Goal: Information Seeking & Learning: Learn about a topic

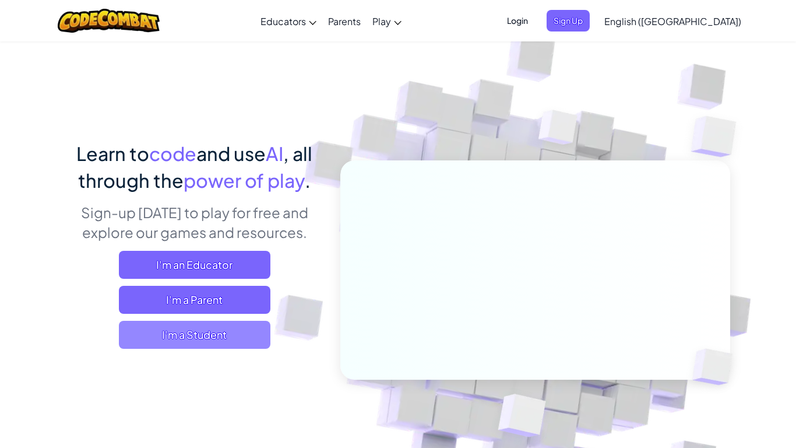
click at [233, 333] on span "I'm a Student" at bounding box center [195, 335] width 152 height 28
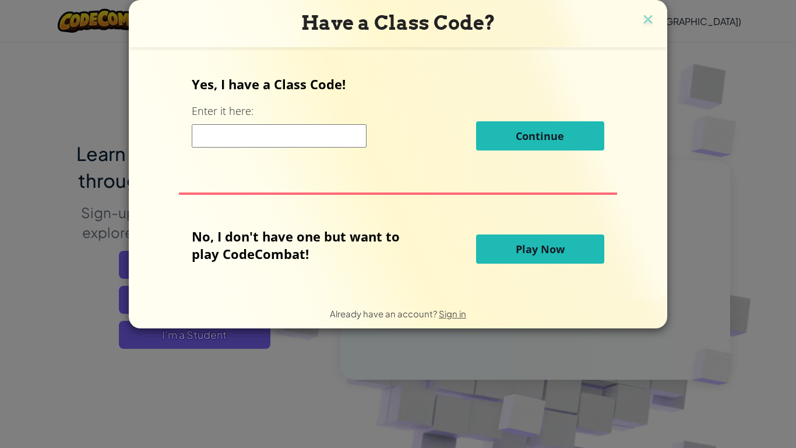
click at [526, 251] on span "Play Now" at bounding box center [540, 249] width 49 height 14
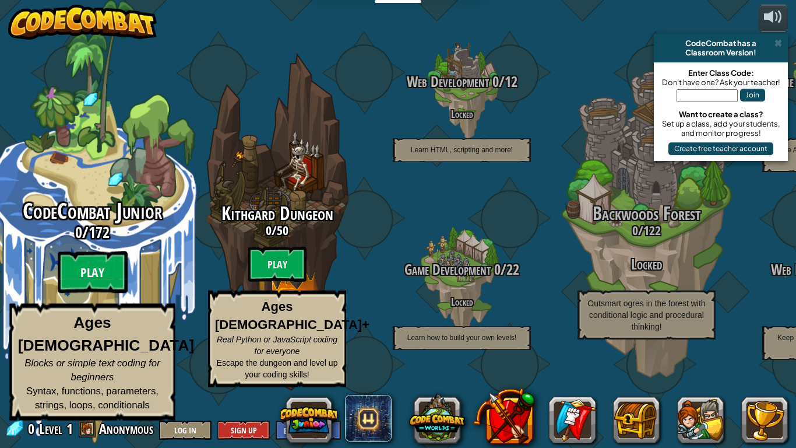
click at [105, 279] on btn "Play" at bounding box center [93, 272] width 70 height 42
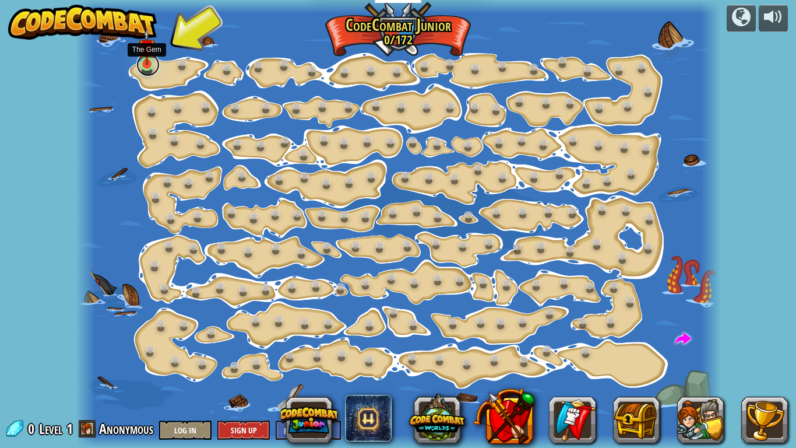
click at [149, 68] on link at bounding box center [147, 64] width 23 height 23
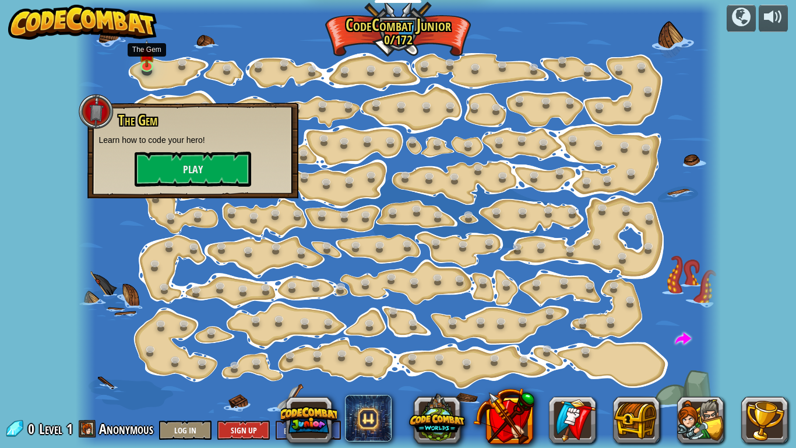
click at [191, 193] on div "The Gem Learn how to code your hero! Play" at bounding box center [192, 151] width 211 height 96
click at [186, 176] on button "Play" at bounding box center [193, 169] width 117 height 35
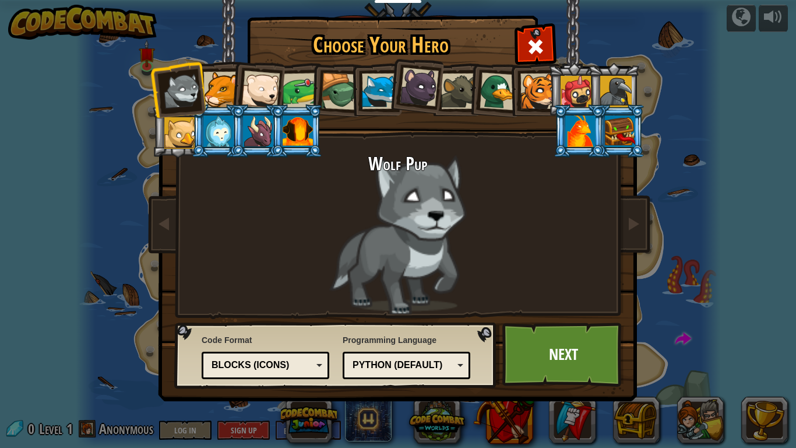
click at [227, 99] on div at bounding box center [221, 90] width 36 height 36
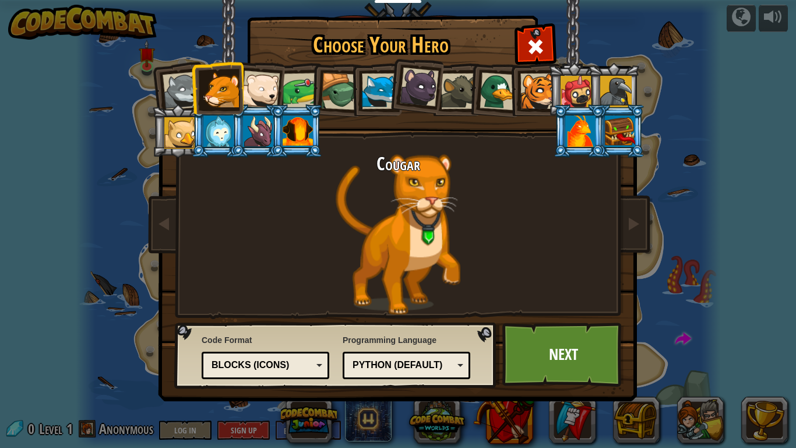
click at [252, 94] on div at bounding box center [260, 90] width 38 height 38
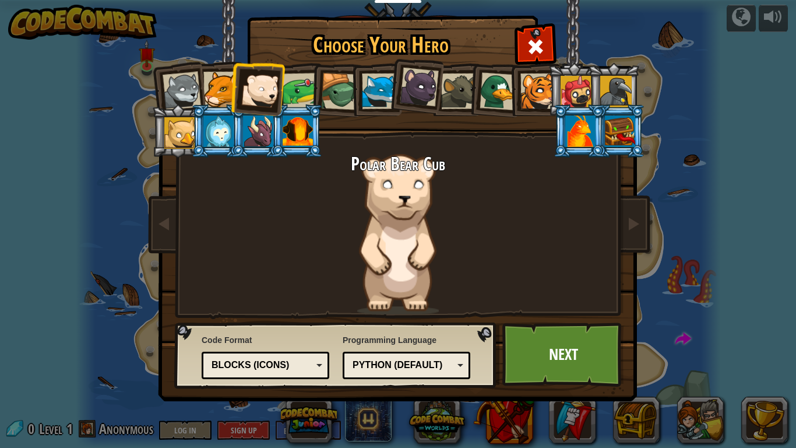
click at [302, 92] on div at bounding box center [301, 91] width 36 height 36
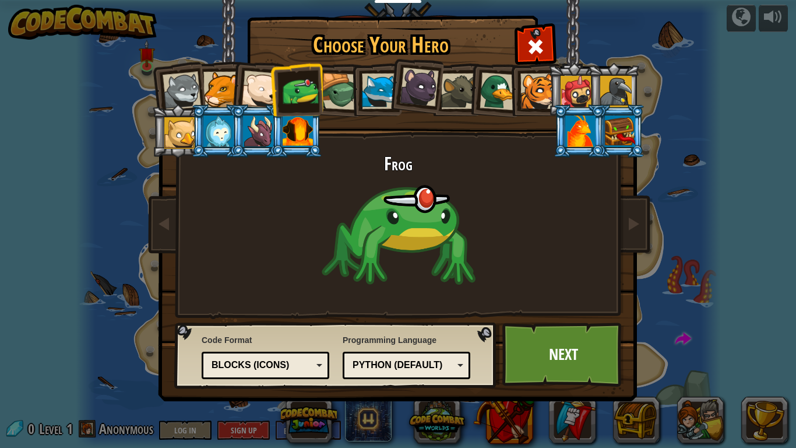
click at [365, 91] on div at bounding box center [380, 91] width 36 height 36
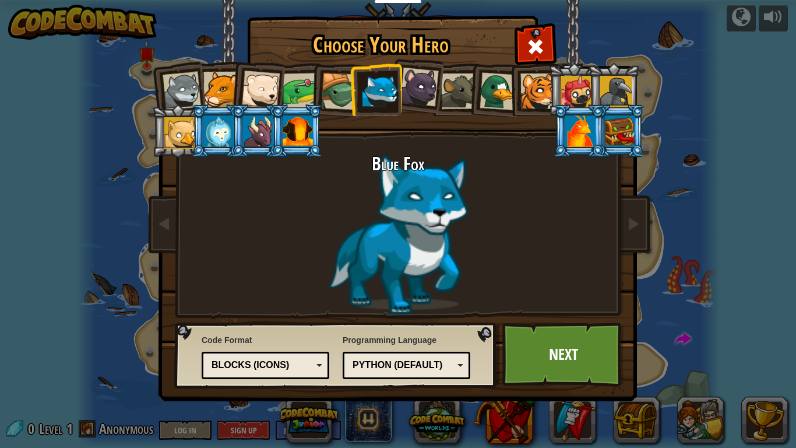
click at [352, 90] on li at bounding box center [376, 89] width 52 height 53
click at [345, 90] on div at bounding box center [339, 91] width 37 height 37
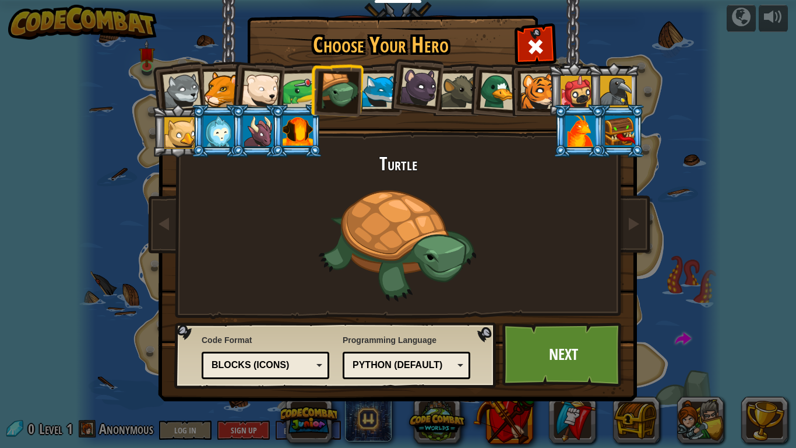
click at [402, 95] on div at bounding box center [419, 87] width 39 height 39
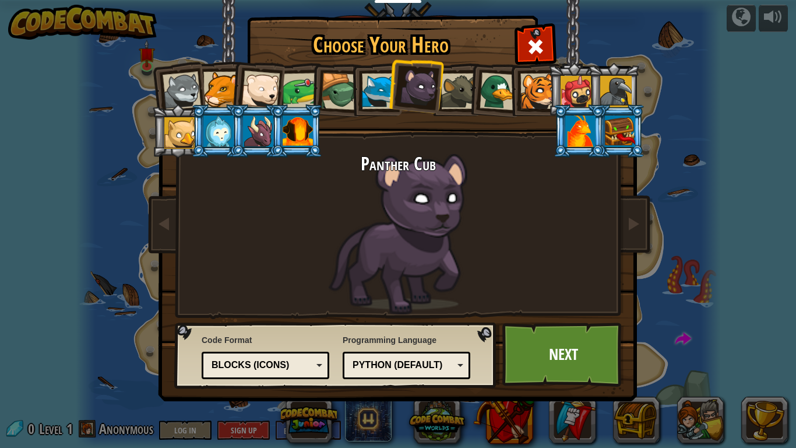
click at [451, 89] on div at bounding box center [459, 91] width 36 height 36
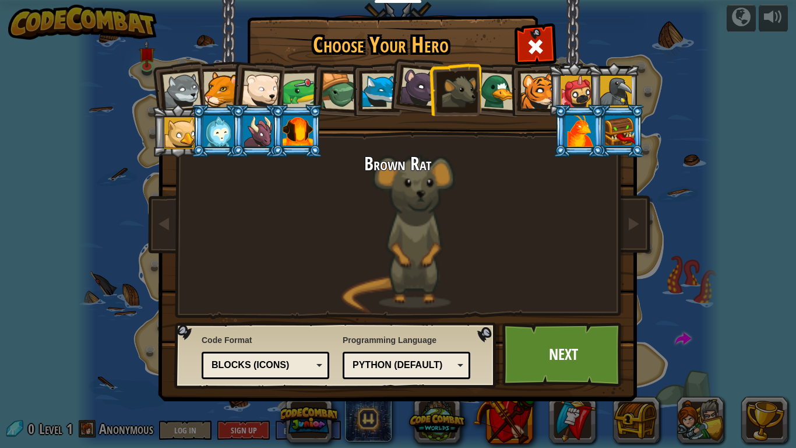
click at [495, 99] on div at bounding box center [499, 91] width 38 height 38
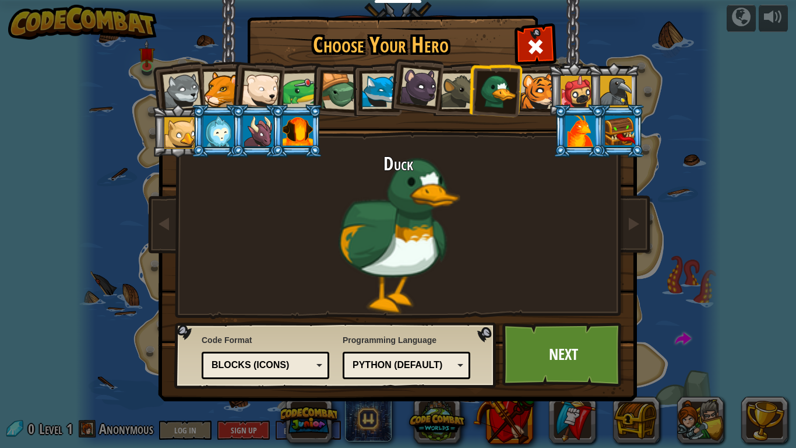
click at [531, 98] on div at bounding box center [538, 91] width 36 height 36
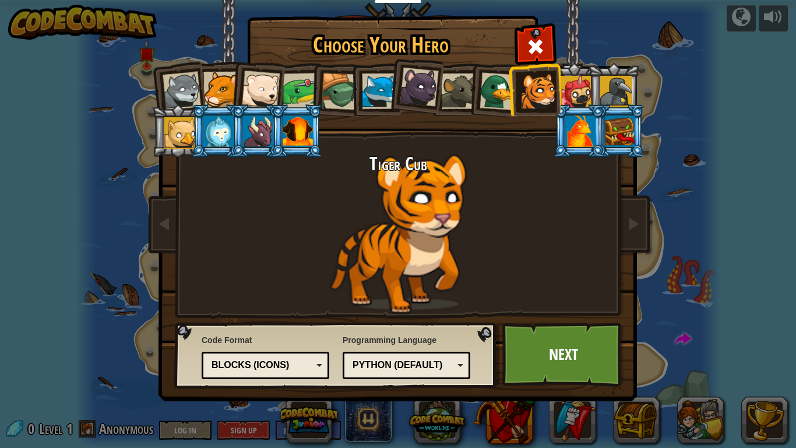
click at [589, 93] on li at bounding box center [613, 89] width 52 height 53
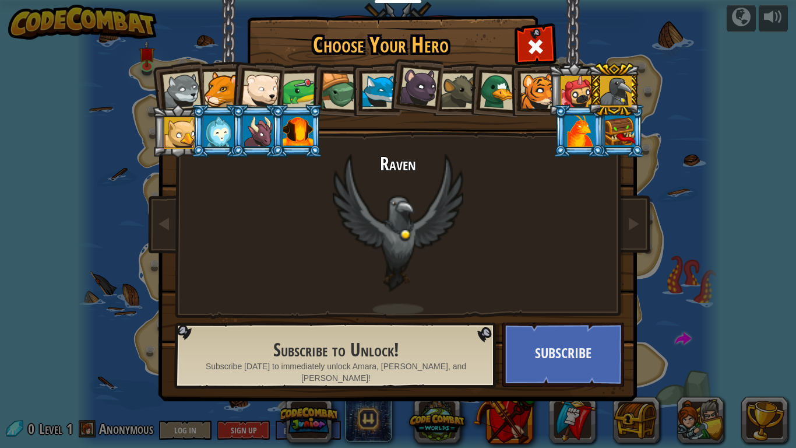
click at [571, 92] on div at bounding box center [576, 91] width 31 height 31
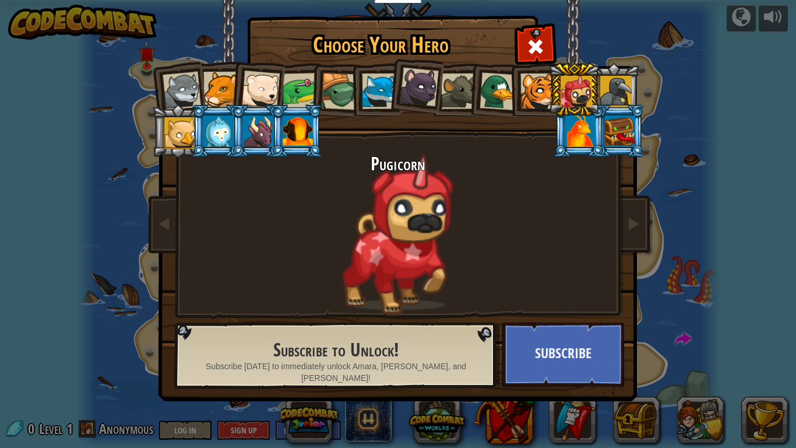
click at [166, 118] on div at bounding box center [179, 132] width 31 height 31
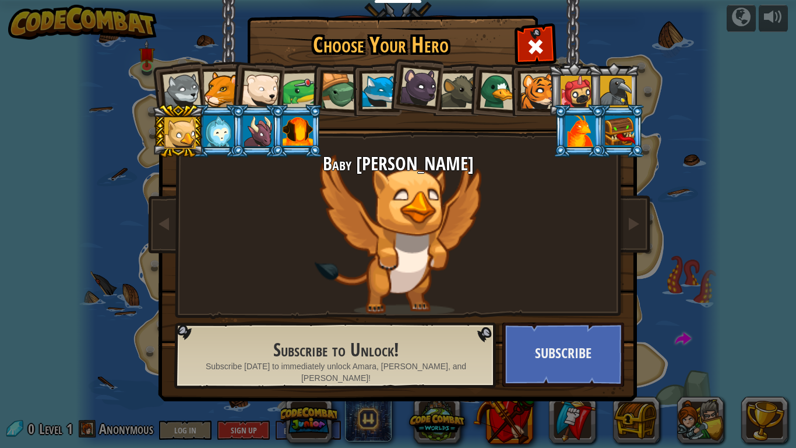
click at [217, 135] on div at bounding box center [218, 130] width 30 height 31
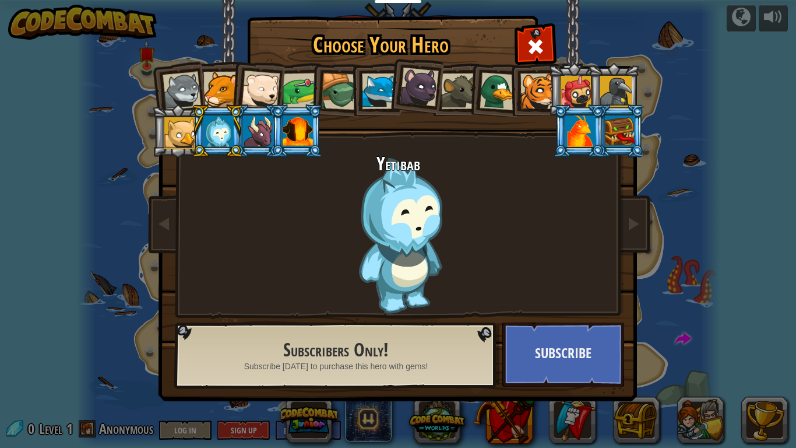
click at [251, 138] on div at bounding box center [258, 130] width 30 height 31
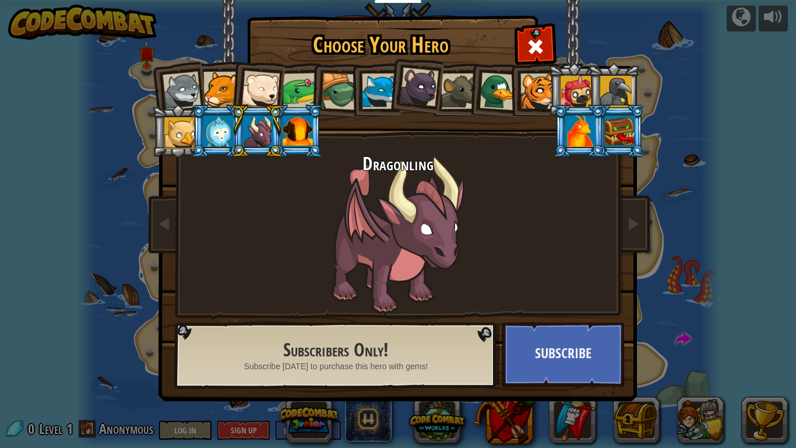
click at [295, 139] on div at bounding box center [298, 130] width 30 height 31
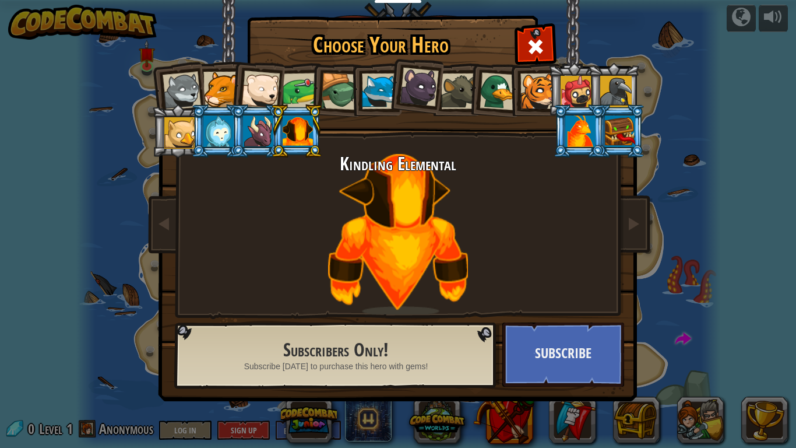
click at [372, 96] on div at bounding box center [380, 91] width 36 height 36
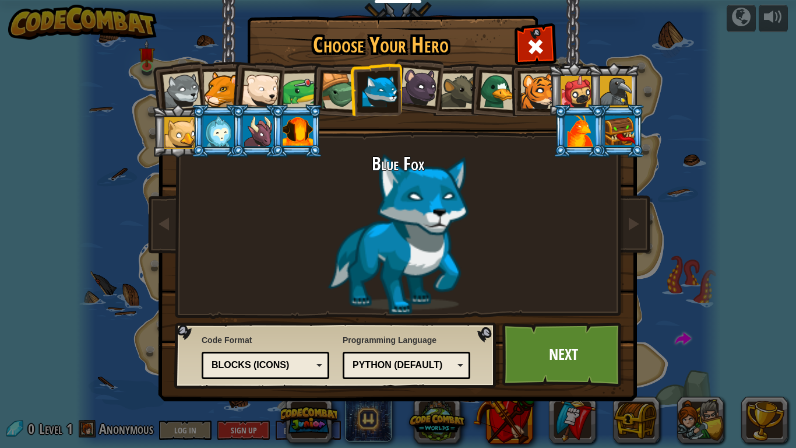
click at [270, 363] on div "Blocks (Icons)" at bounding box center [262, 364] width 101 height 13
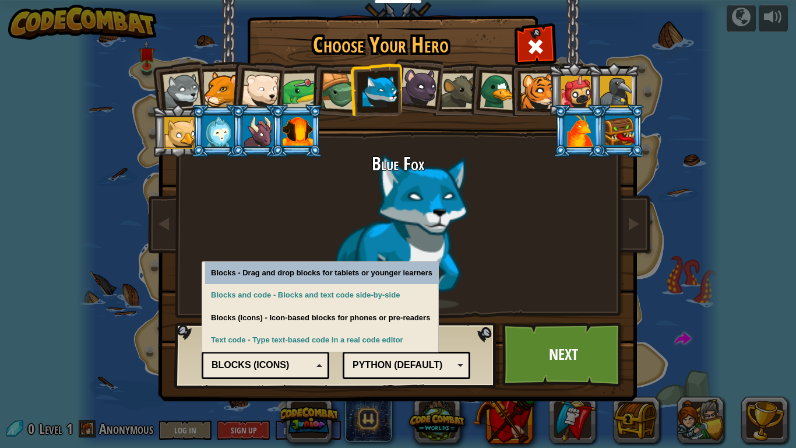
click at [269, 361] on div "Blocks (Icons)" at bounding box center [262, 364] width 101 height 13
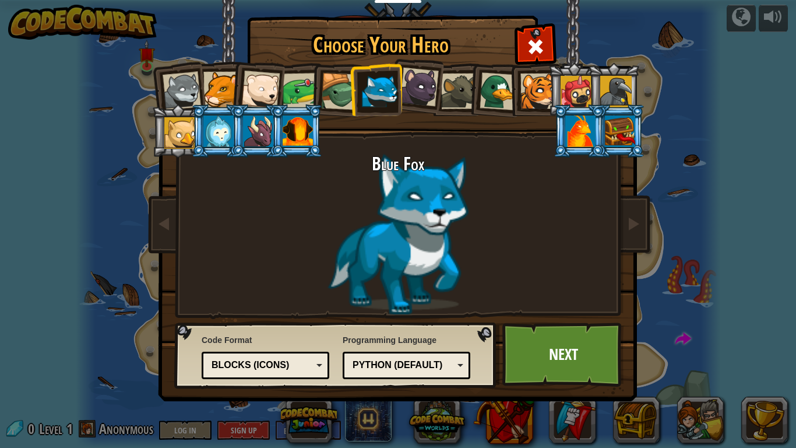
click at [404, 380] on div "Programming Language Python (Default) JavaScript Lua C++ Java (Experimental) Py…" at bounding box center [407, 356] width 128 height 51
click at [393, 367] on div "Python (Default)" at bounding box center [403, 364] width 101 height 13
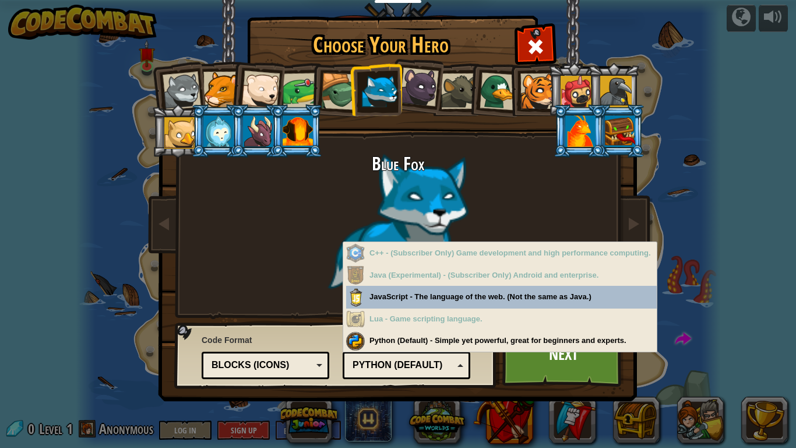
click at [393, 370] on div "Python (Default)" at bounding box center [403, 364] width 101 height 13
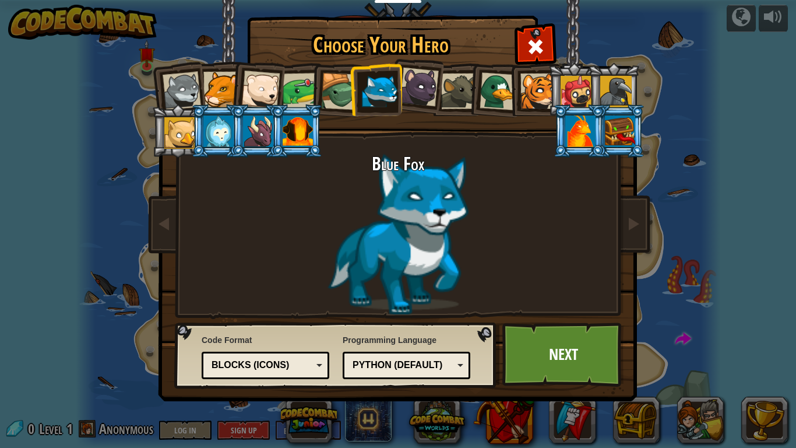
click at [580, 121] on div at bounding box center [580, 130] width 30 height 31
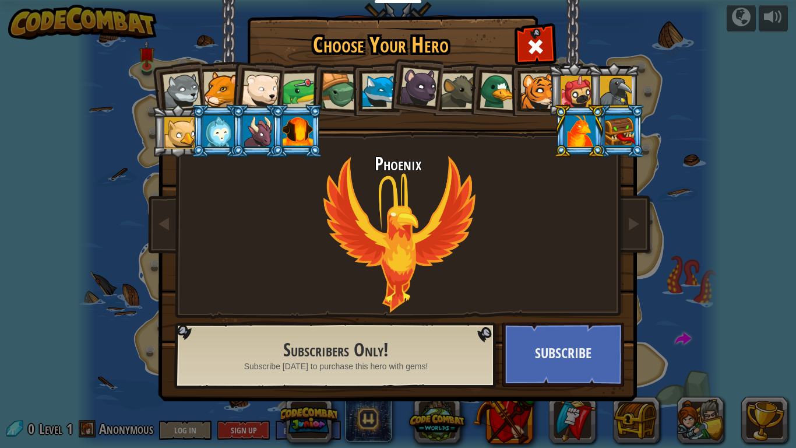
click at [290, 84] on div at bounding box center [301, 91] width 36 height 36
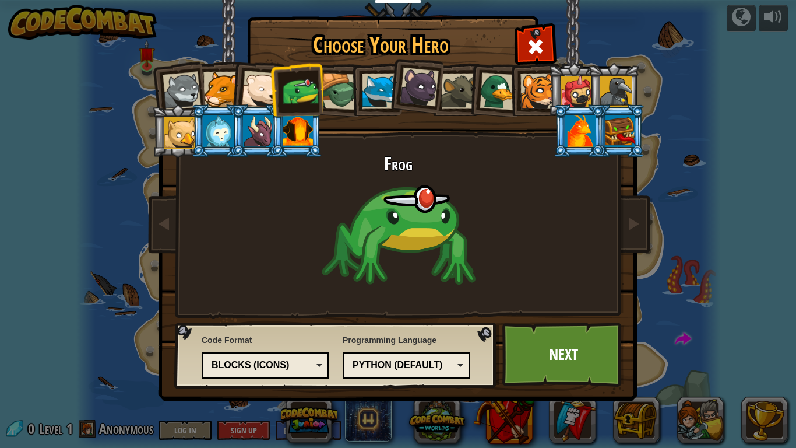
click at [374, 91] on div at bounding box center [380, 91] width 36 height 36
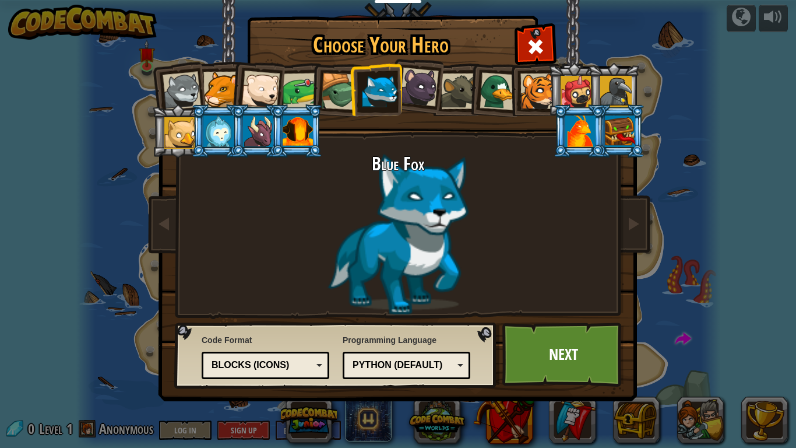
click at [248, 78] on div at bounding box center [260, 90] width 38 height 38
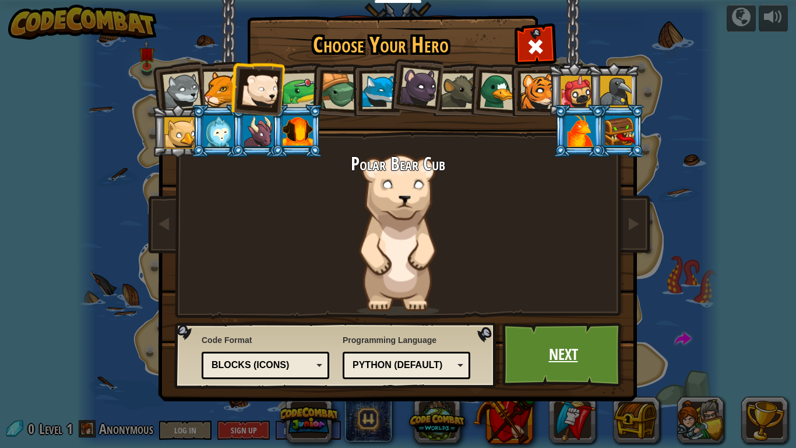
click at [553, 351] on link "Next" at bounding box center [563, 354] width 122 height 64
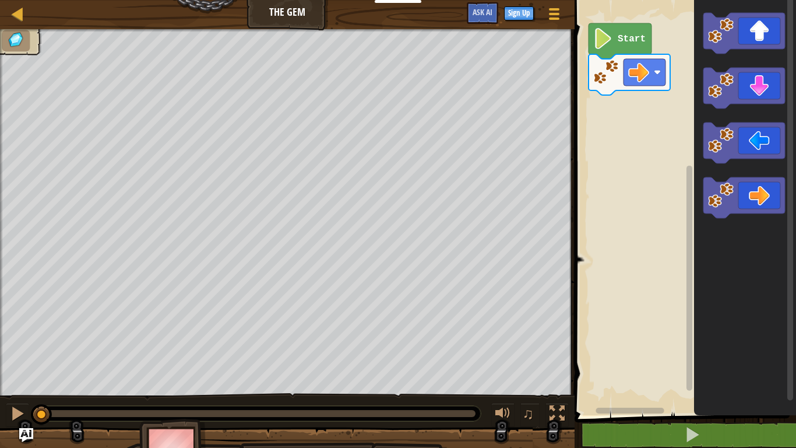
click at [607, 42] on image "Blockly Workspace" at bounding box center [603, 38] width 20 height 21
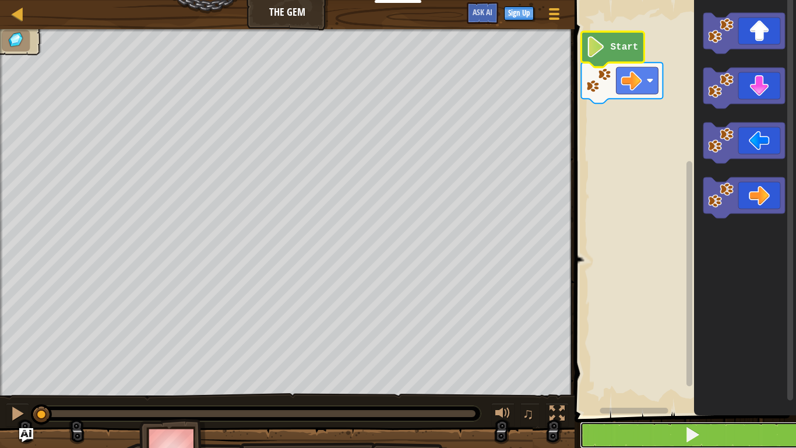
click at [613, 427] on button at bounding box center [692, 434] width 225 height 27
click at [613, 425] on button at bounding box center [692, 434] width 225 height 27
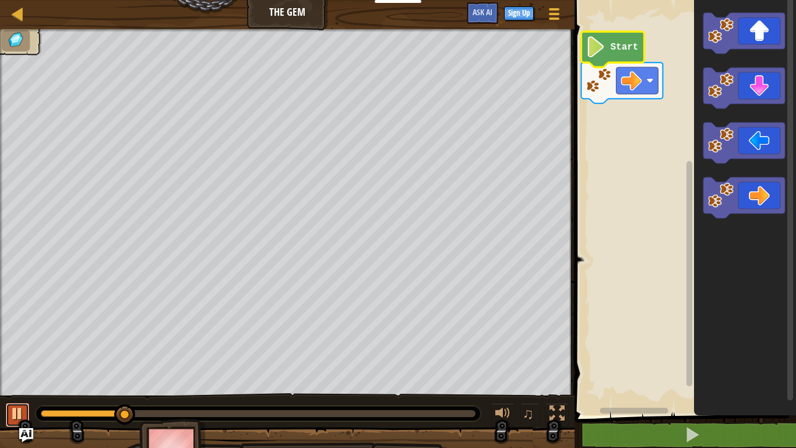
click at [7, 409] on button at bounding box center [17, 415] width 23 height 24
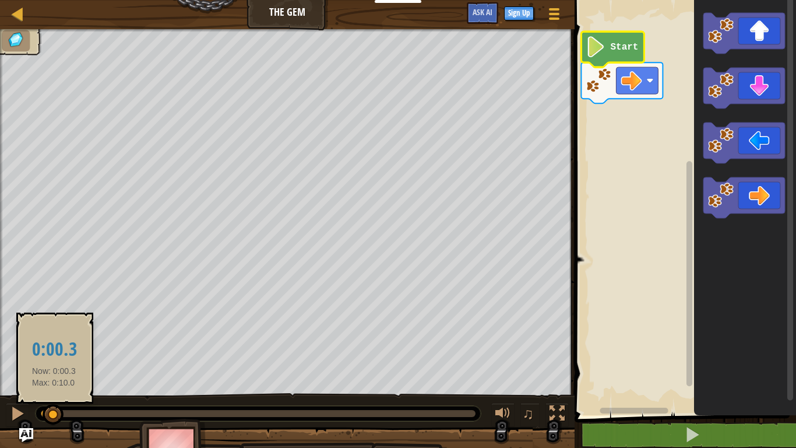
drag, startPoint x: 123, startPoint y: 413, endPoint x: 54, endPoint y: 423, distance: 70.1
click at [54, 423] on div at bounding box center [53, 414] width 21 height 21
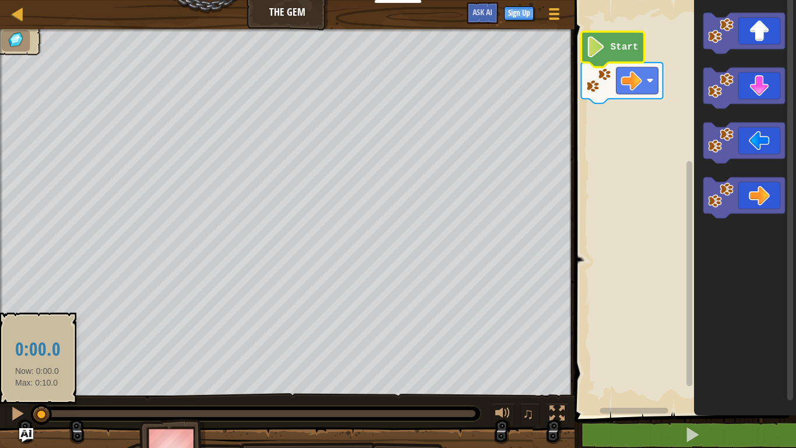
drag, startPoint x: 55, startPoint y: 422, endPoint x: 36, endPoint y: 422, distance: 18.7
click at [36, 422] on div at bounding box center [41, 414] width 21 height 21
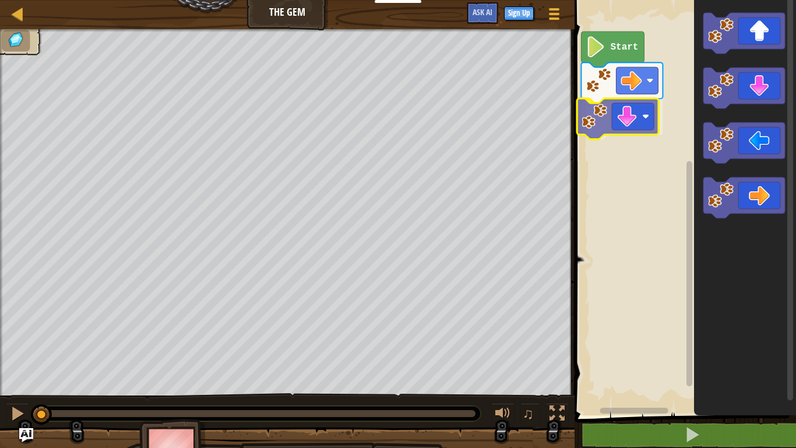
click at [612, 101] on div "Start" at bounding box center [683, 204] width 225 height 421
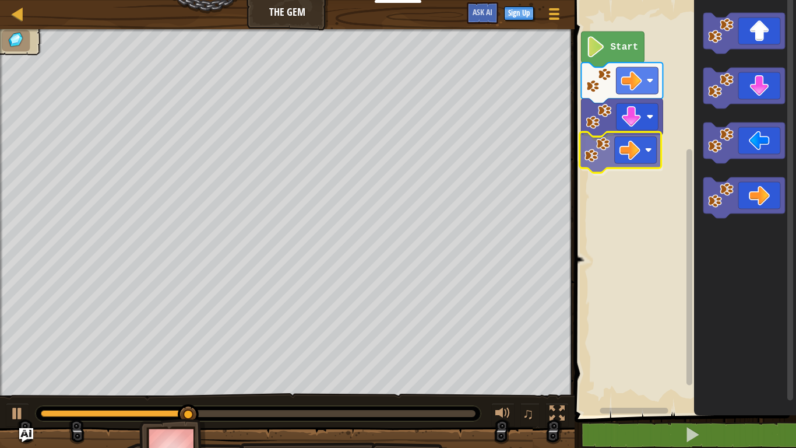
click at [614, 160] on div "Start" at bounding box center [683, 204] width 225 height 421
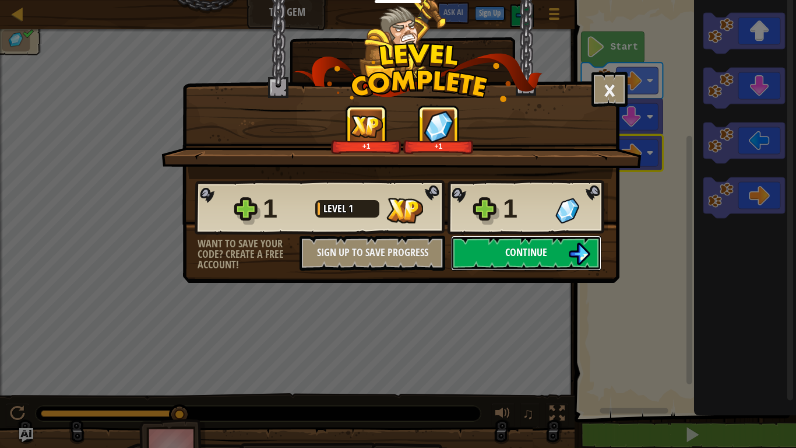
click at [496, 263] on button "Continue" at bounding box center [526, 252] width 150 height 35
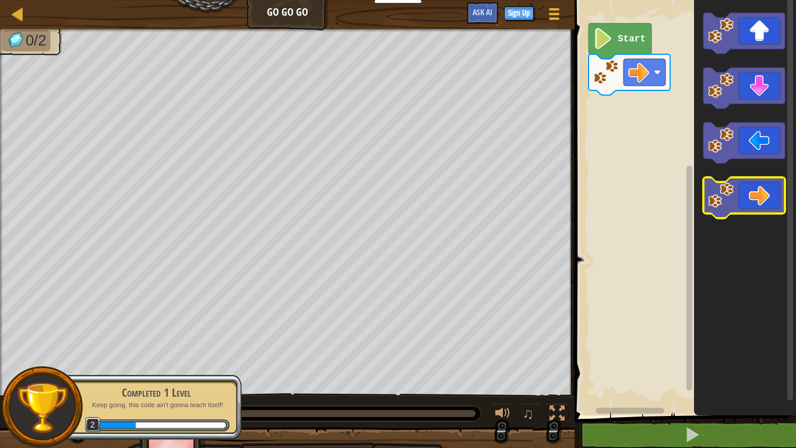
click at [744, 209] on icon "Blockly Workspace" at bounding box center [744, 197] width 82 height 41
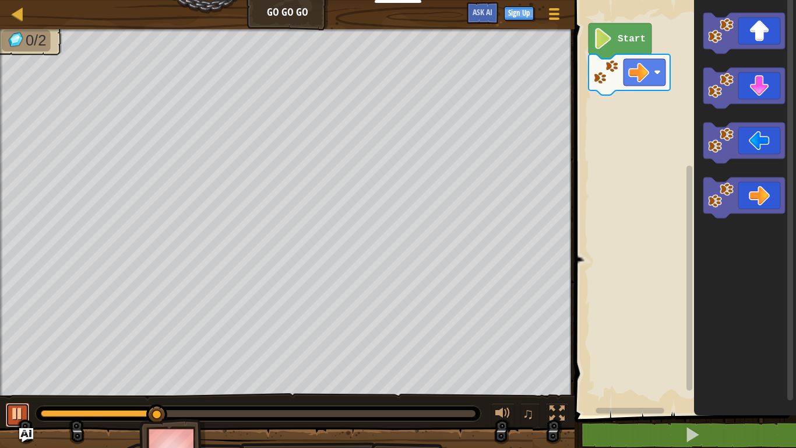
click at [24, 406] on div at bounding box center [17, 413] width 15 height 15
drag, startPoint x: 171, startPoint y: 418, endPoint x: 56, endPoint y: 402, distance: 116.5
click at [56, 402] on div "0/2 ♫ Polar Bear Cub" at bounding box center [398, 251] width 796 height 445
drag, startPoint x: 161, startPoint y: 411, endPoint x: 0, endPoint y: 386, distance: 162.9
click at [0, 386] on div "0/2 ♫ Polar Bear Cub" at bounding box center [398, 251] width 796 height 445
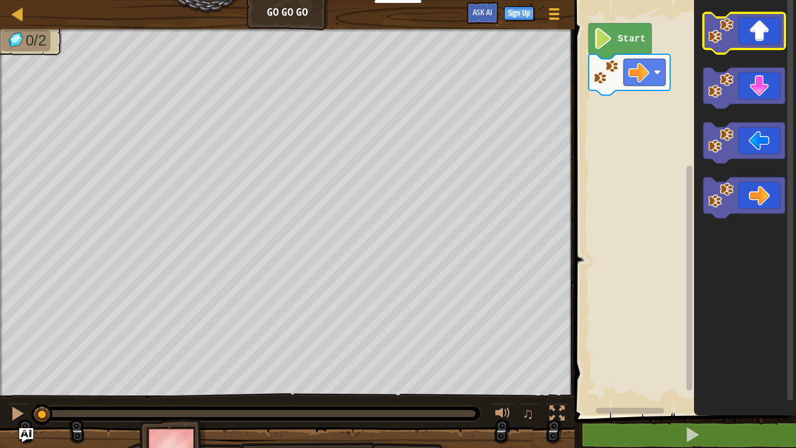
click at [724, 43] on icon "Blockly Workspace" at bounding box center [744, 33] width 82 height 41
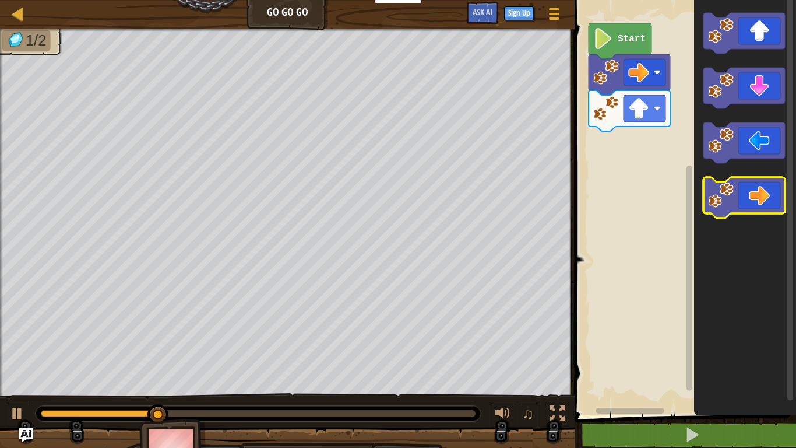
click at [733, 181] on icon "Blockly Workspace" at bounding box center [744, 197] width 82 height 41
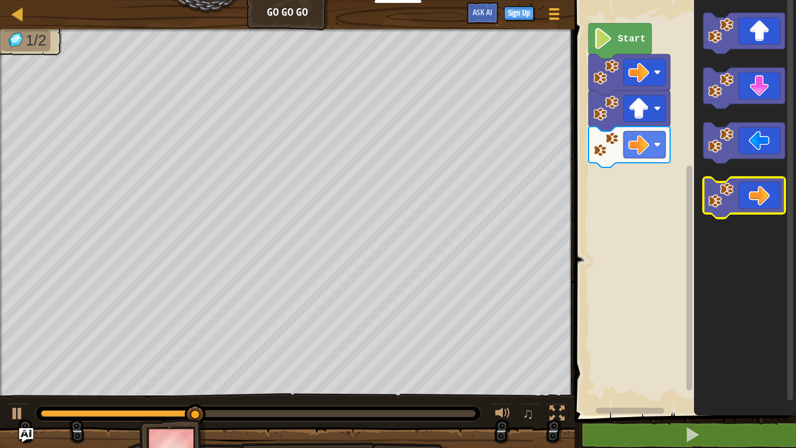
click at [733, 181] on icon "Blockly Workspace" at bounding box center [744, 197] width 82 height 41
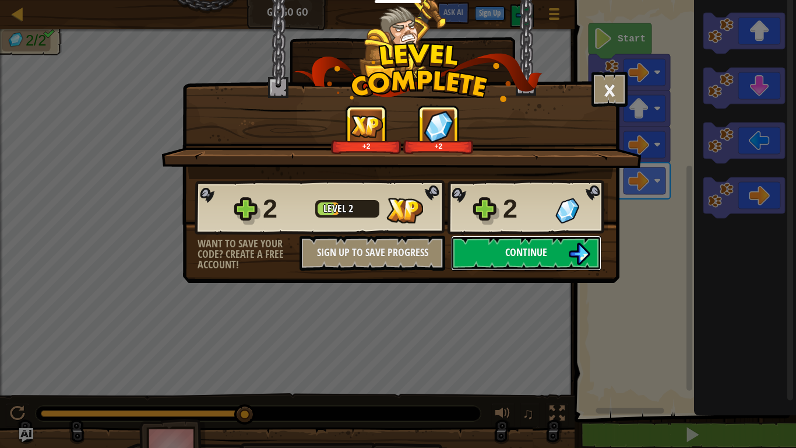
click at [533, 251] on span "Continue" at bounding box center [526, 252] width 42 height 15
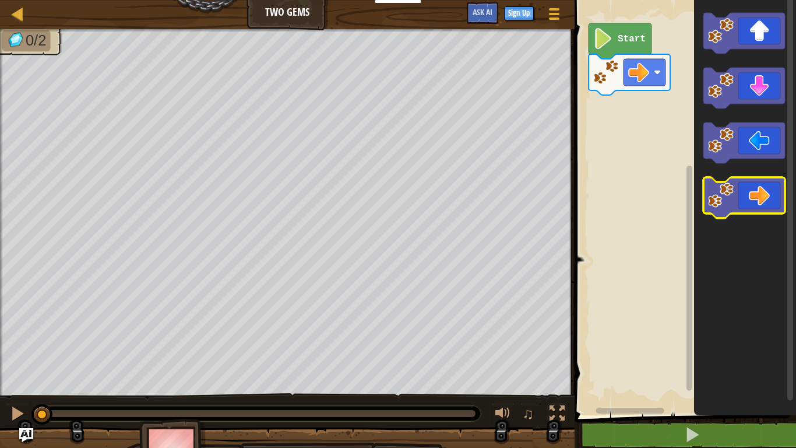
click at [734, 184] on icon "Blockly Workspace" at bounding box center [744, 197] width 82 height 41
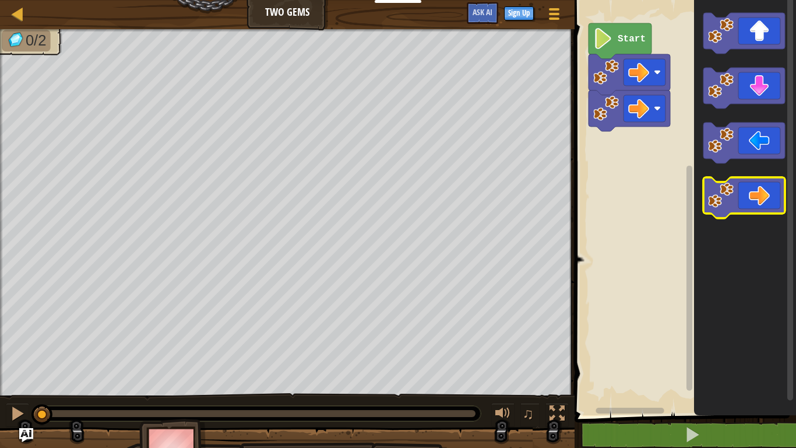
click at [734, 184] on icon "Blockly Workspace" at bounding box center [744, 197] width 82 height 41
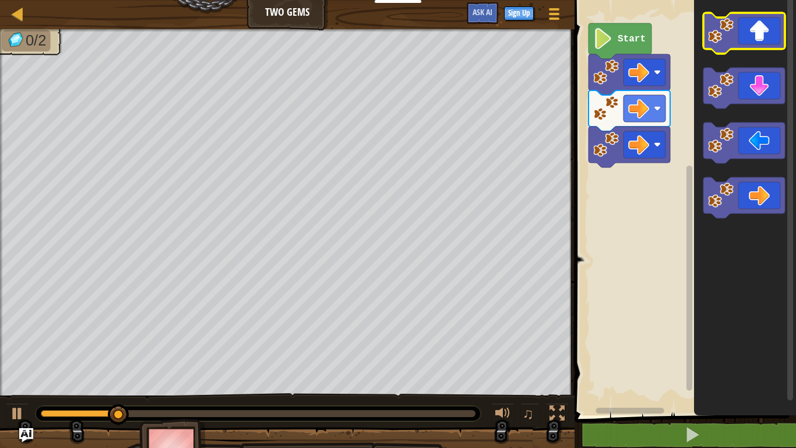
click at [733, 39] on image "Blockly Workspace" at bounding box center [721, 31] width 26 height 26
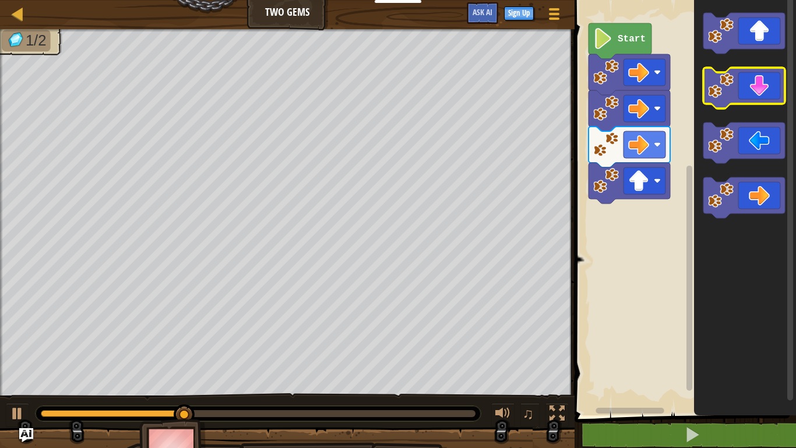
click at [741, 93] on icon "Blockly Workspace" at bounding box center [744, 88] width 82 height 41
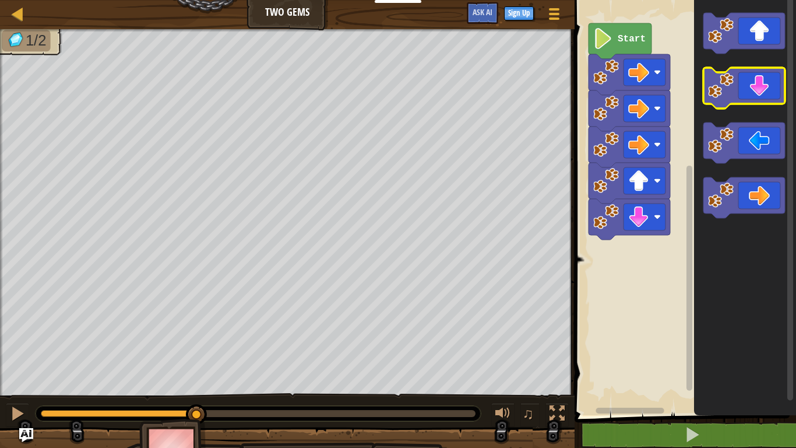
click at [741, 93] on icon "Blockly Workspace" at bounding box center [744, 88] width 82 height 41
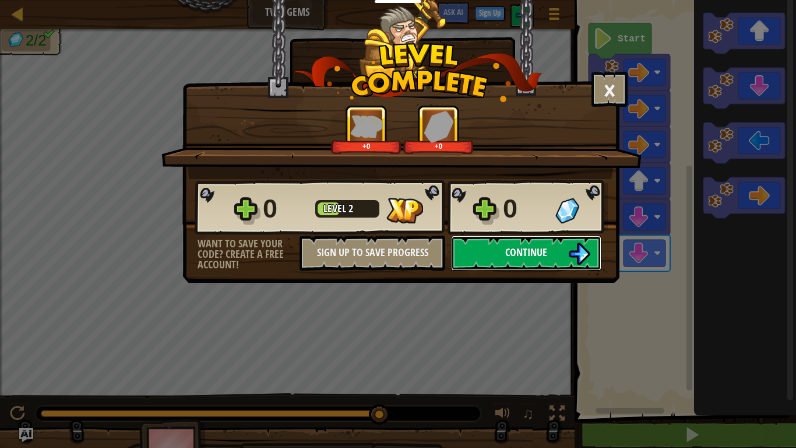
click at [504, 245] on button "Continue" at bounding box center [526, 252] width 150 height 35
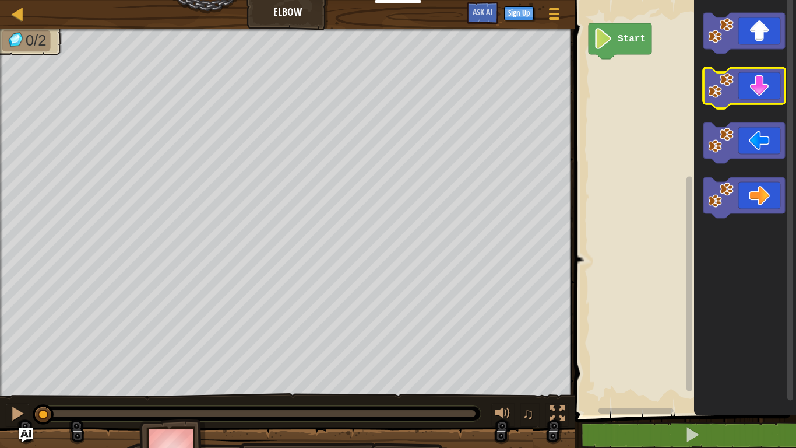
click at [717, 88] on image "Blockly Workspace" at bounding box center [721, 86] width 26 height 26
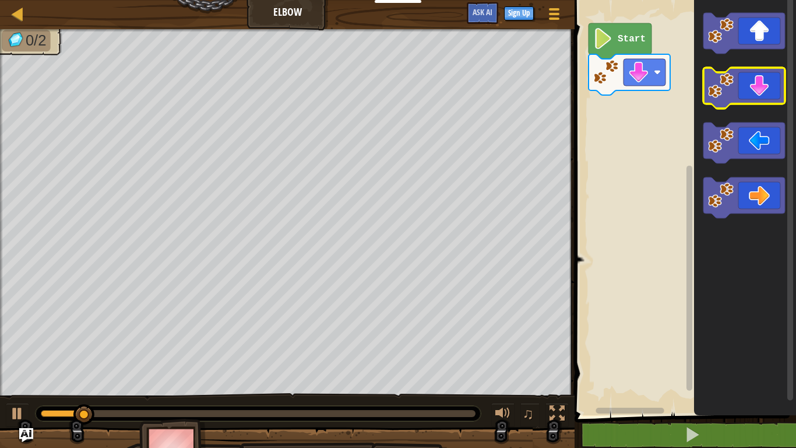
click at [717, 89] on image "Blockly Workspace" at bounding box center [721, 86] width 26 height 26
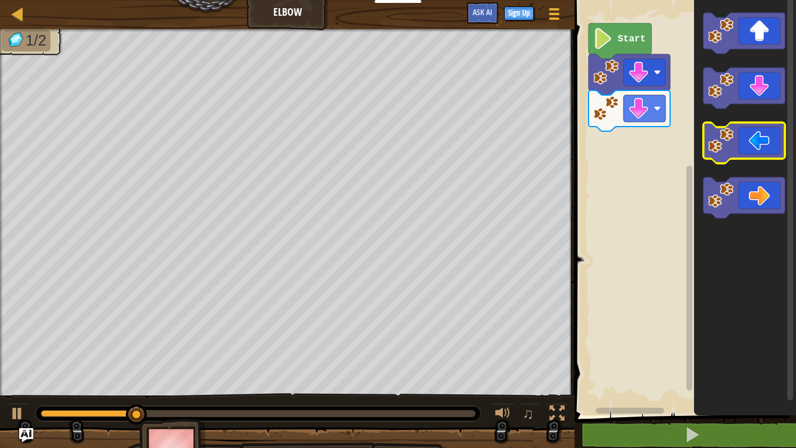
click at [726, 147] on image "Blockly Workspace" at bounding box center [721, 141] width 26 height 26
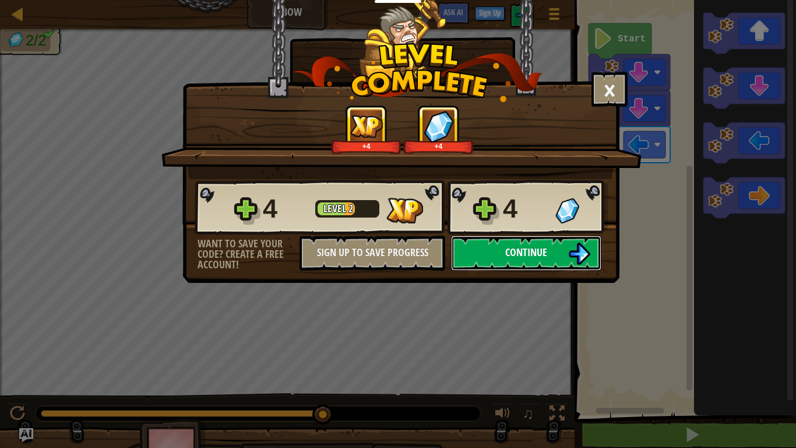
click at [557, 259] on button "Continue" at bounding box center [526, 252] width 150 height 35
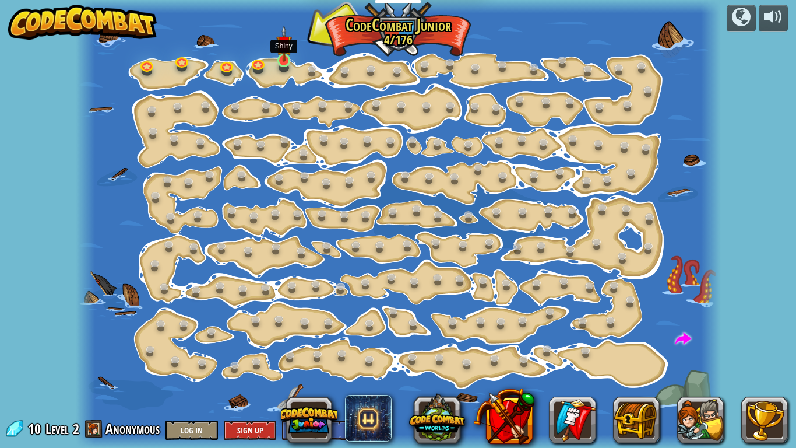
click at [280, 60] on img at bounding box center [284, 43] width 16 height 37
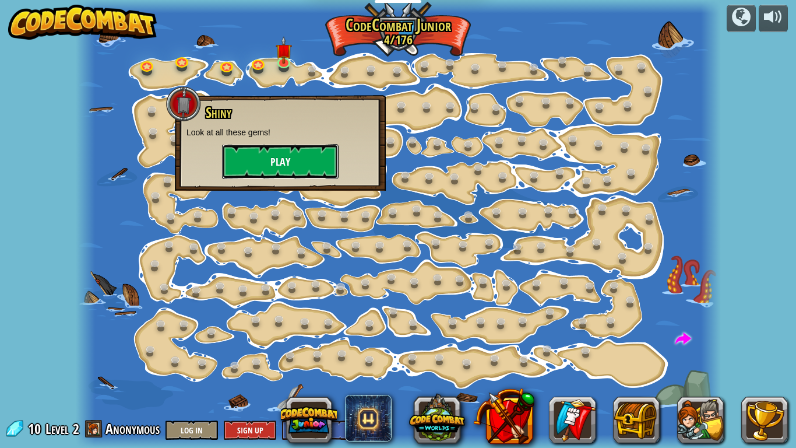
click at [300, 161] on button "Play" at bounding box center [280, 161] width 117 height 35
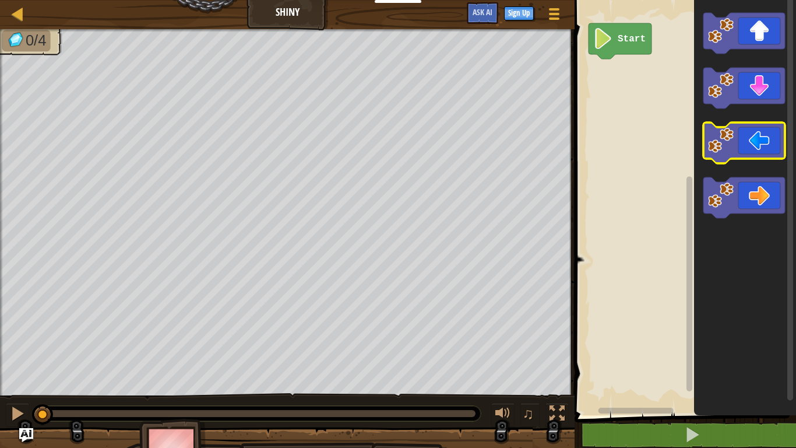
click at [715, 147] on image "Blockly Workspace" at bounding box center [721, 141] width 26 height 26
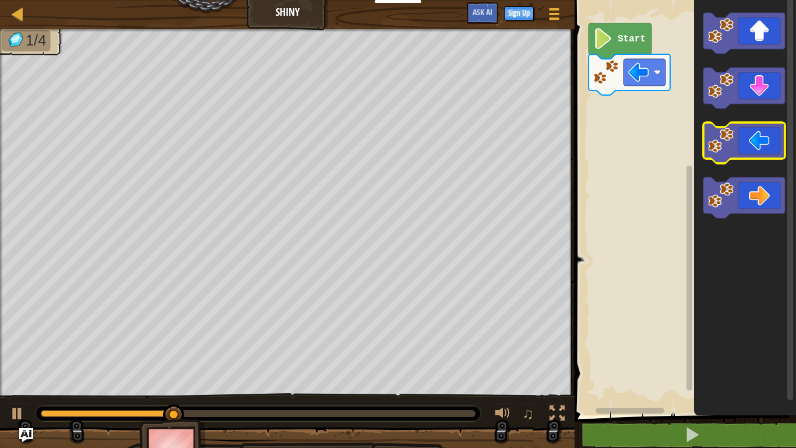
click at [722, 138] on image "Blockly Workspace" at bounding box center [721, 141] width 26 height 26
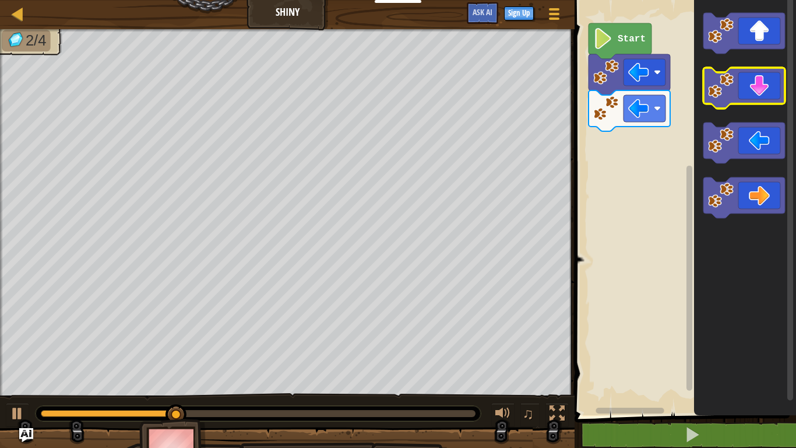
click at [712, 98] on image "Blockly Workspace" at bounding box center [721, 86] width 26 height 26
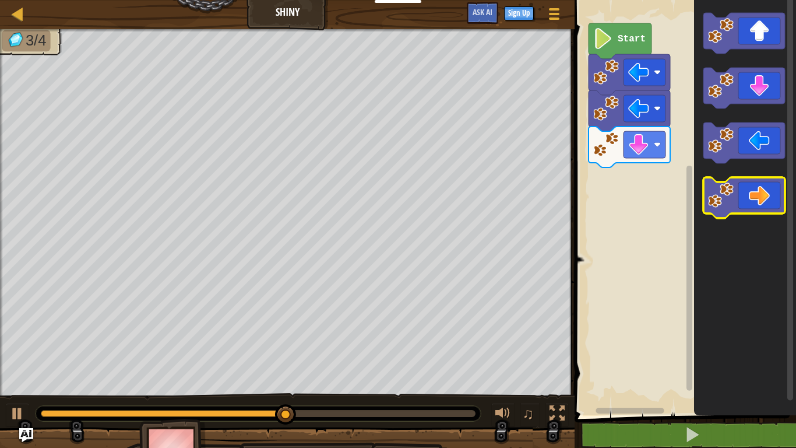
click at [726, 189] on image "Blockly Workspace" at bounding box center [721, 195] width 26 height 26
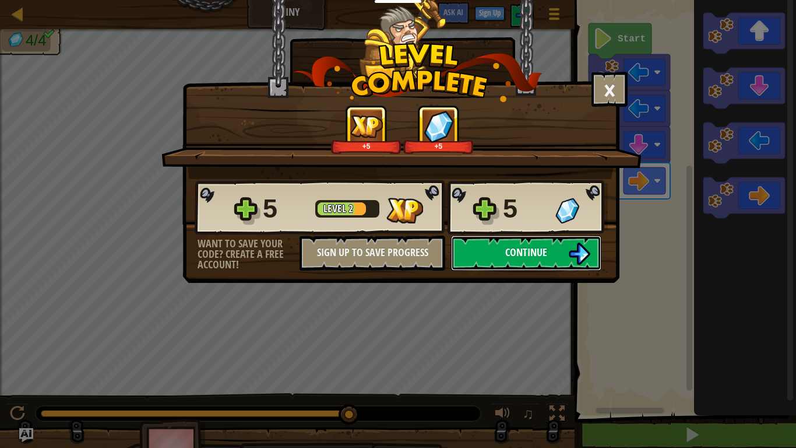
click at [520, 244] on button "Continue" at bounding box center [526, 252] width 150 height 35
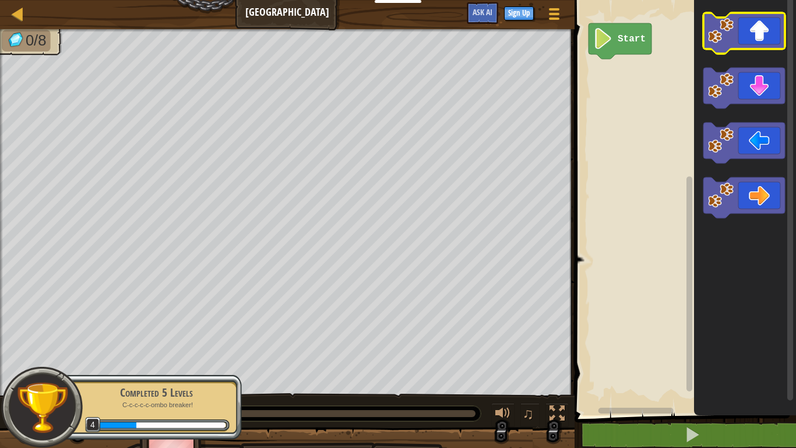
click at [727, 39] on image "Blockly Workspace" at bounding box center [721, 31] width 26 height 26
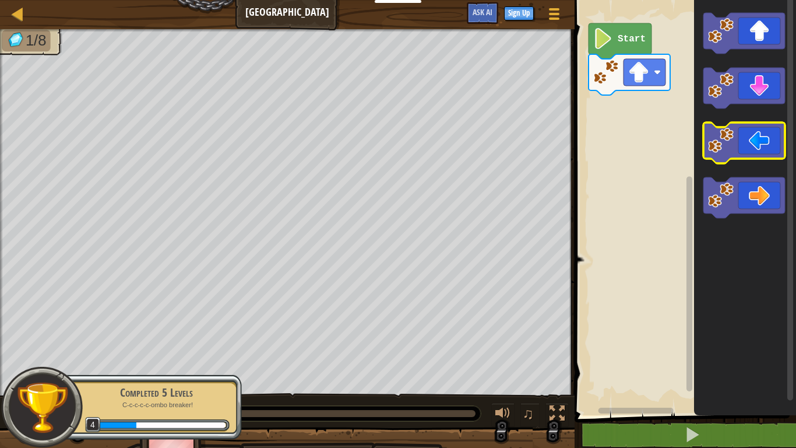
click at [720, 140] on image "Blockly Workspace" at bounding box center [721, 141] width 26 height 26
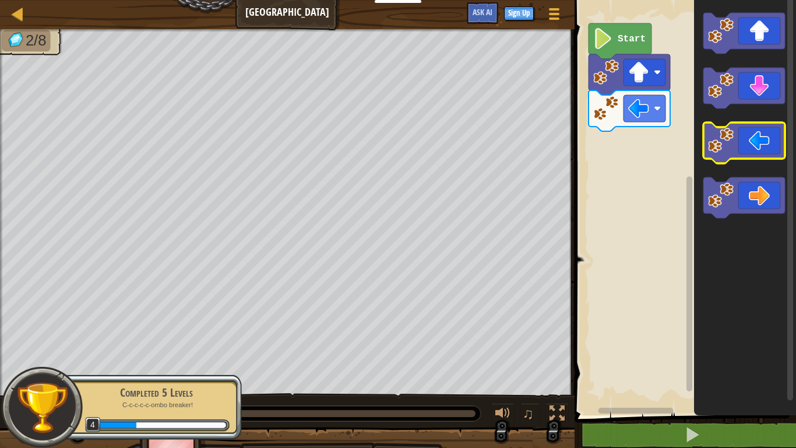
click at [718, 138] on image "Blockly Workspace" at bounding box center [721, 141] width 26 height 26
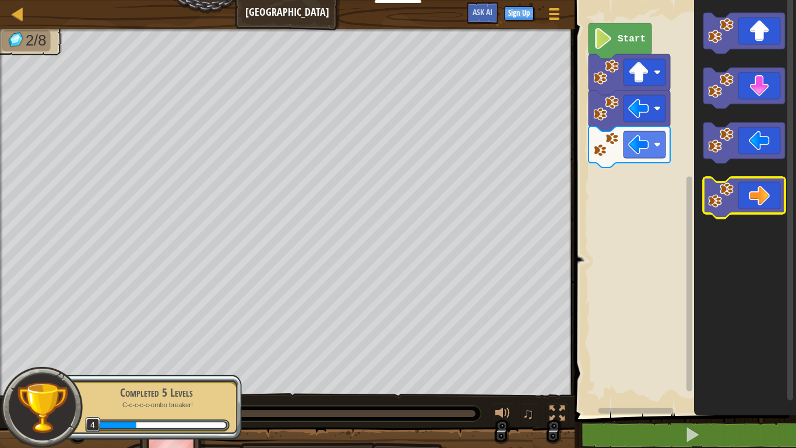
click at [751, 192] on icon "Blockly Workspace" at bounding box center [744, 197] width 82 height 41
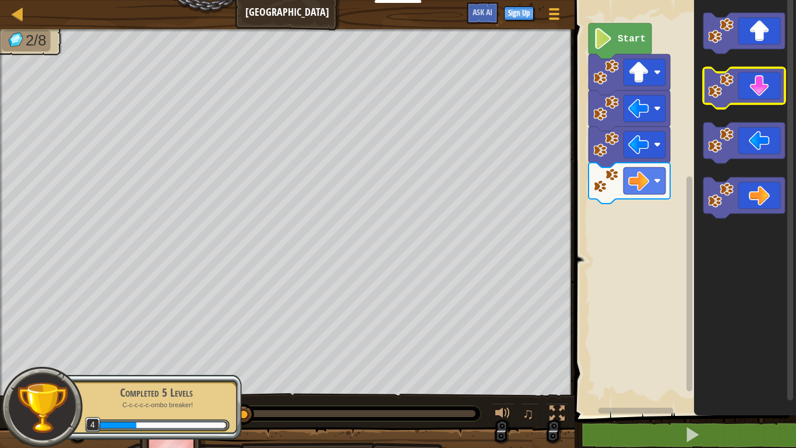
click at [719, 103] on icon "Blockly Workspace" at bounding box center [744, 88] width 82 height 41
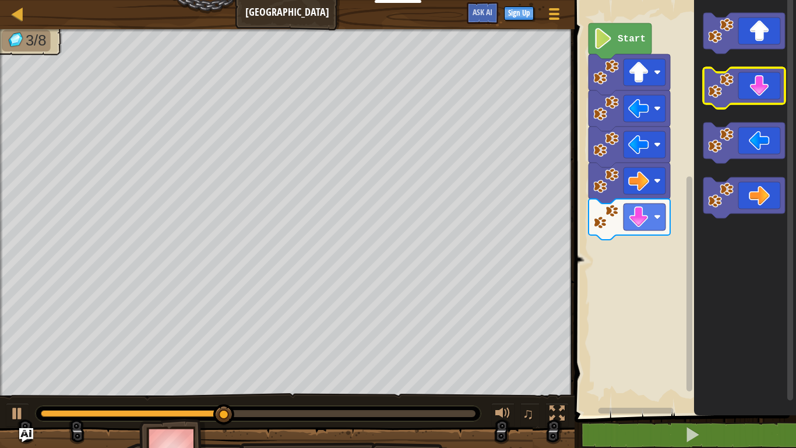
click at [719, 104] on icon "Blockly Workspace" at bounding box center [744, 88] width 82 height 41
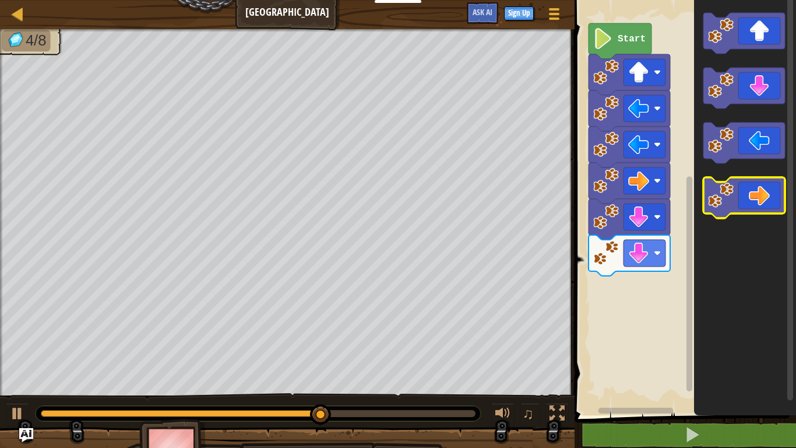
click at [738, 199] on icon "Blockly Workspace" at bounding box center [744, 197] width 82 height 41
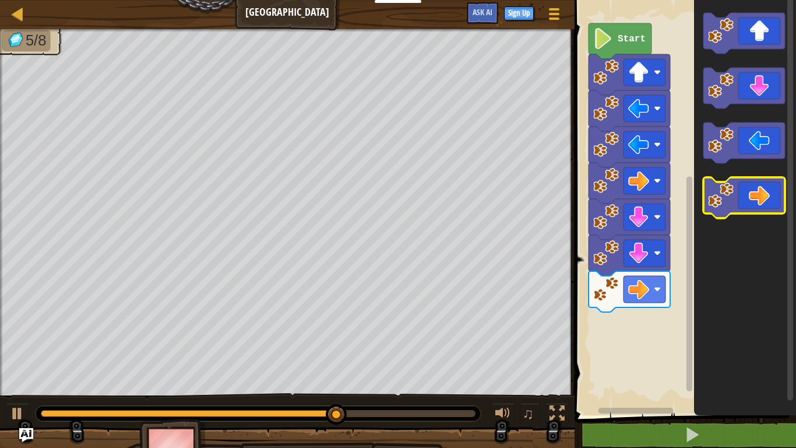
click at [738, 196] on icon "Blockly Workspace" at bounding box center [744, 197] width 82 height 41
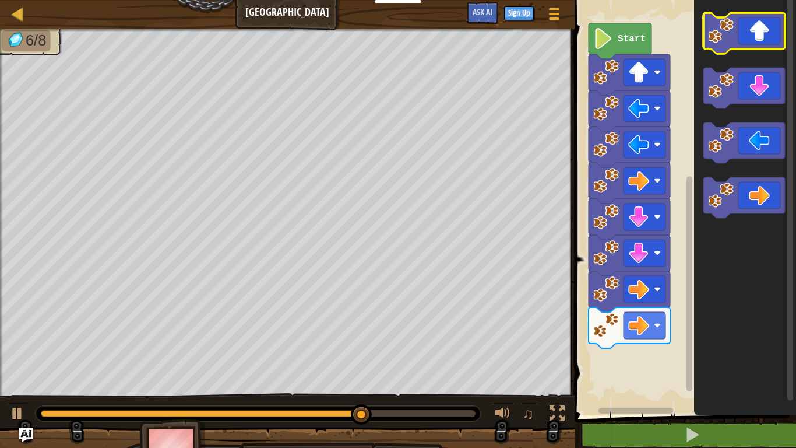
click at [734, 45] on icon "Blockly Workspace" at bounding box center [744, 33] width 82 height 41
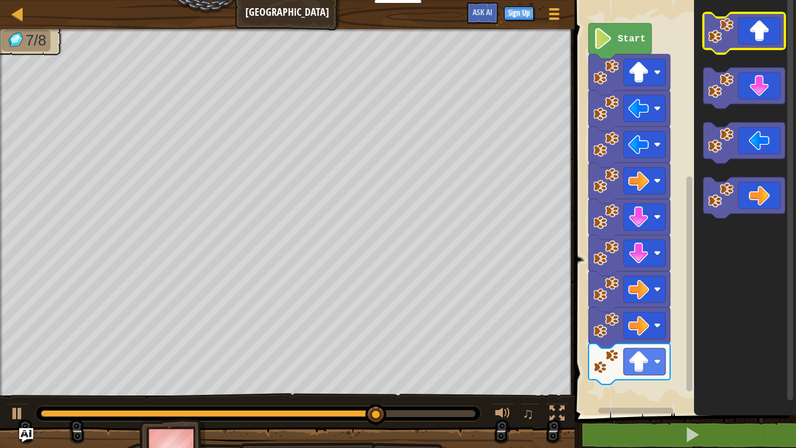
click at [734, 45] on icon "Blockly Workspace" at bounding box center [744, 33] width 82 height 41
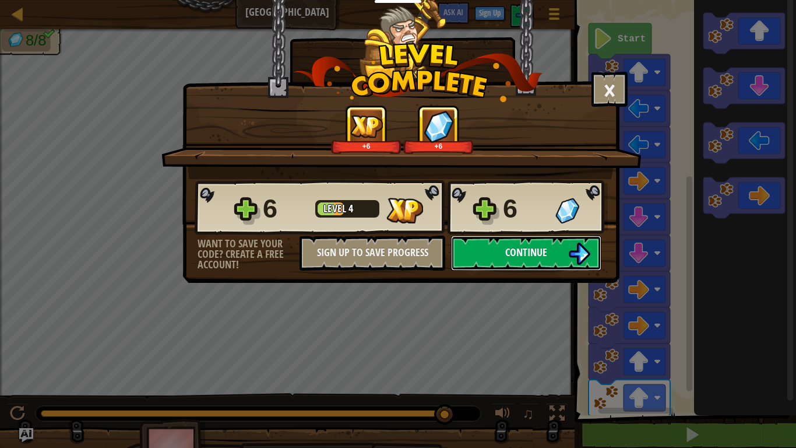
click at [520, 265] on button "Continue" at bounding box center [526, 252] width 150 height 35
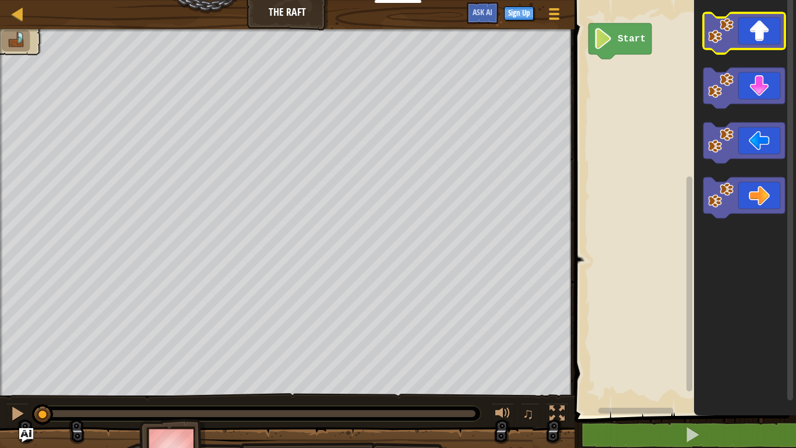
click at [733, 24] on image "Blockly Workspace" at bounding box center [721, 31] width 26 height 26
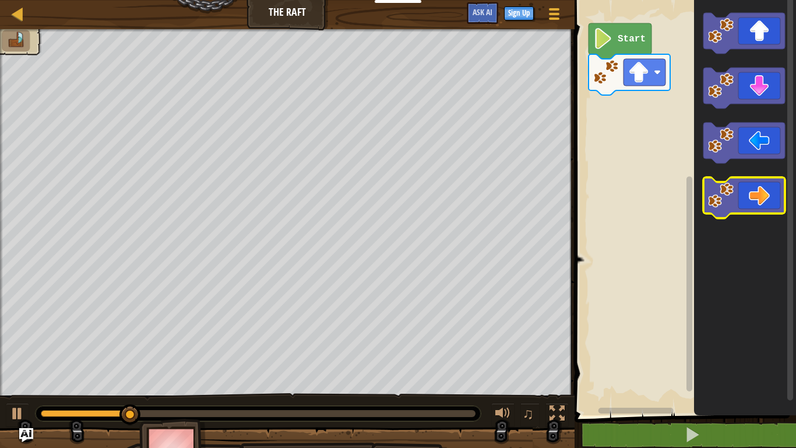
click at [722, 195] on image "Blockly Workspace" at bounding box center [721, 195] width 26 height 26
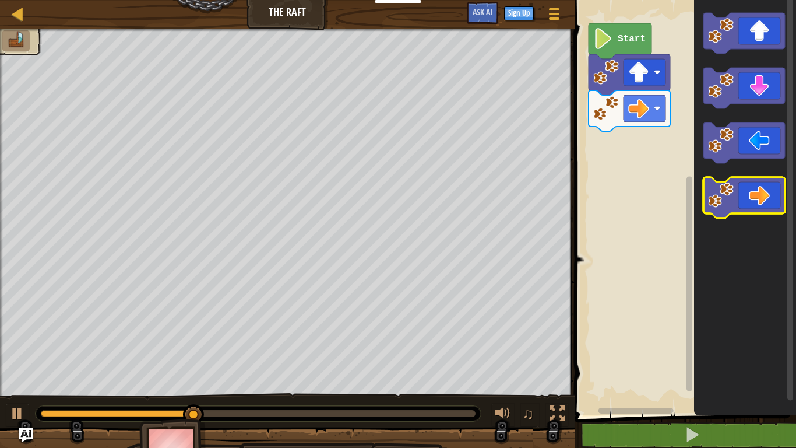
click at [722, 194] on image "Blockly Workspace" at bounding box center [721, 195] width 26 height 26
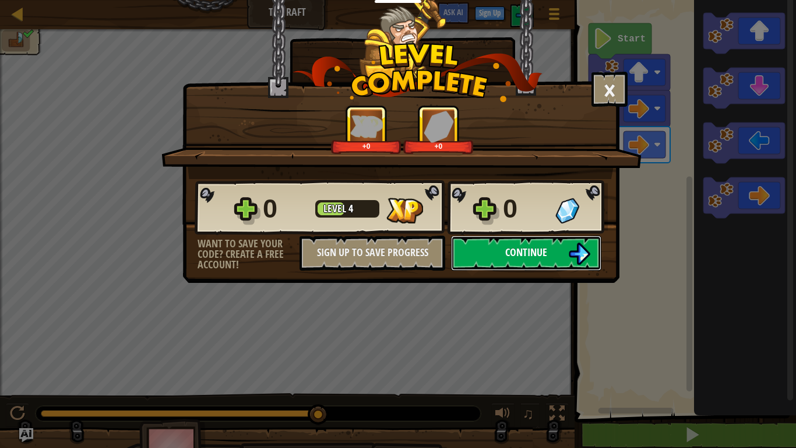
click at [505, 249] on span "Continue" at bounding box center [526, 252] width 42 height 15
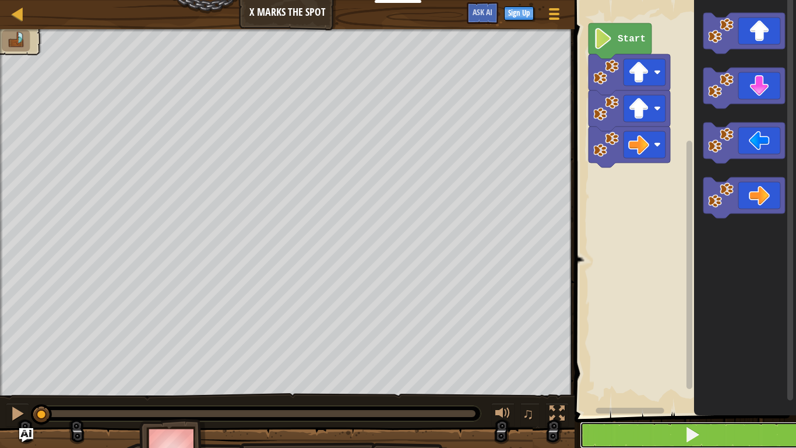
click at [601, 437] on button at bounding box center [692, 434] width 225 height 27
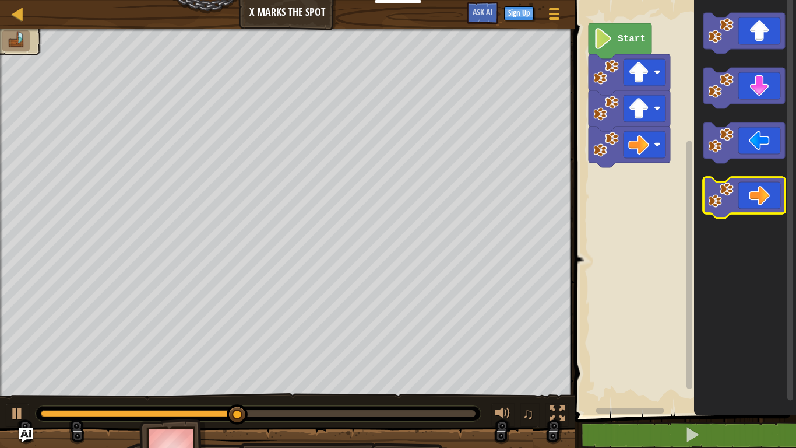
click at [745, 203] on icon "Blockly Workspace" at bounding box center [744, 197] width 82 height 41
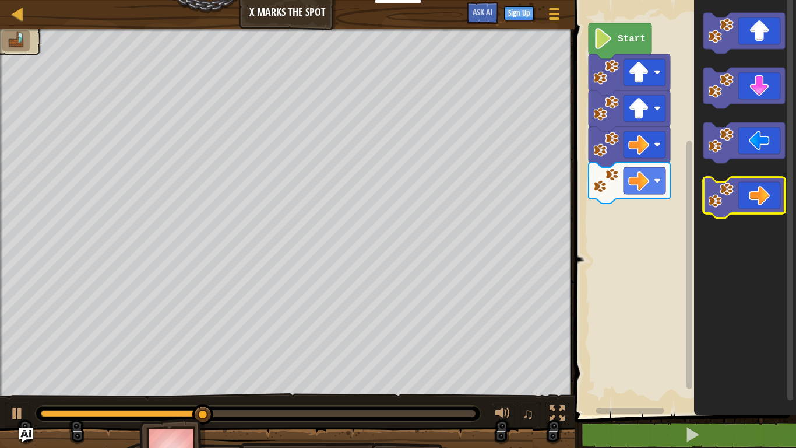
click at [745, 203] on icon "Blockly Workspace" at bounding box center [744, 197] width 82 height 41
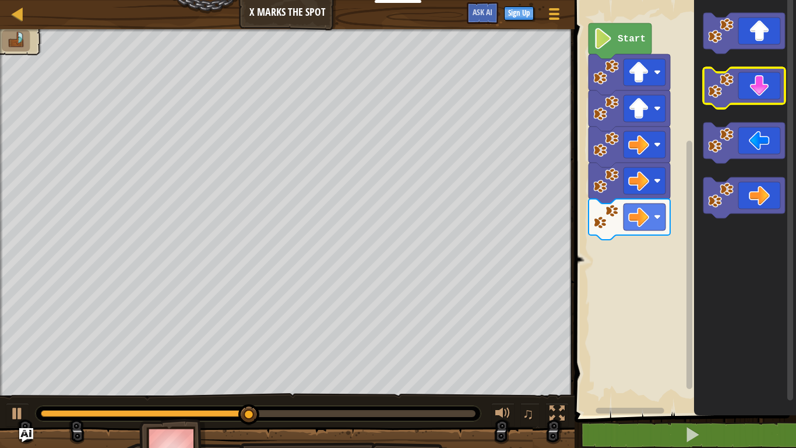
click at [730, 86] on image "Blockly Workspace" at bounding box center [721, 86] width 26 height 26
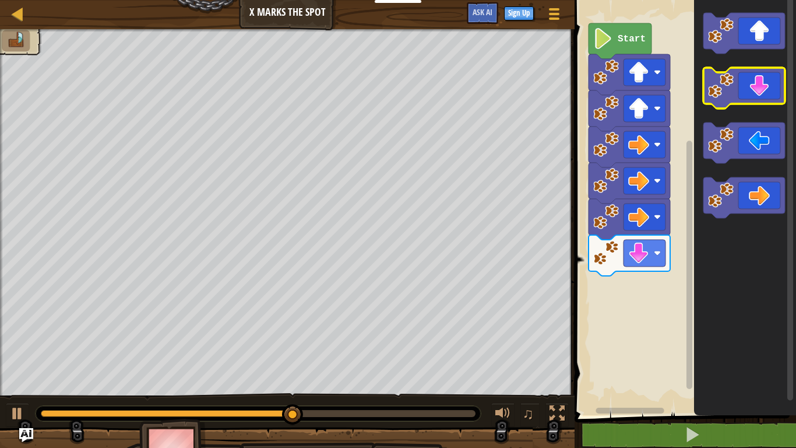
click at [730, 87] on image "Blockly Workspace" at bounding box center [721, 86] width 26 height 26
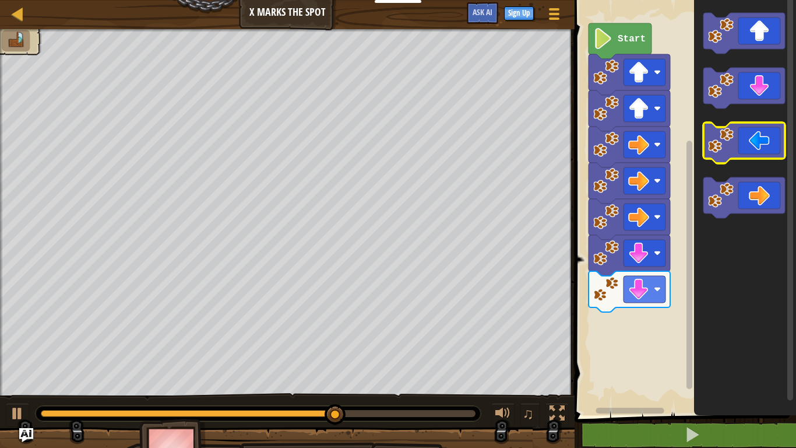
click at [722, 135] on image "Blockly Workspace" at bounding box center [721, 141] width 26 height 26
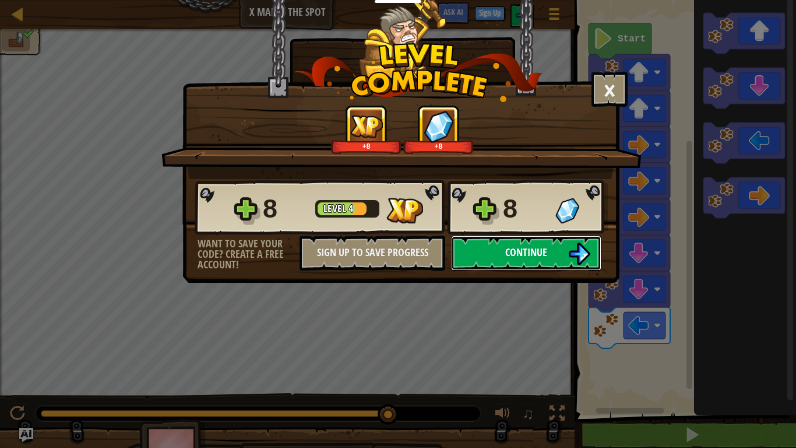
click at [532, 248] on span "Continue" at bounding box center [526, 252] width 42 height 15
